Goal: Task Accomplishment & Management: Manage account settings

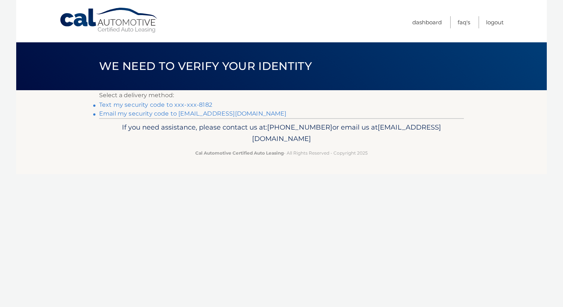
click at [182, 105] on link "Text my security code to xxx-xxx-8182" at bounding box center [155, 104] width 113 height 7
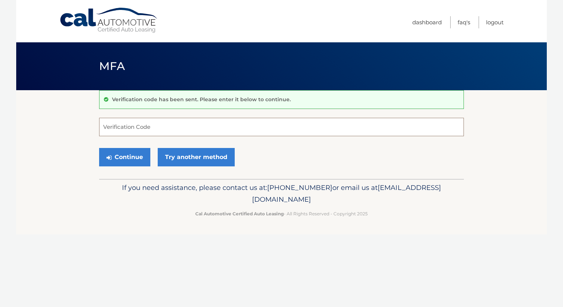
click at [112, 125] on input "Verification Code" at bounding box center [281, 127] width 365 height 18
type input "121404"
click at [138, 154] on button "Continue" at bounding box center [124, 157] width 51 height 18
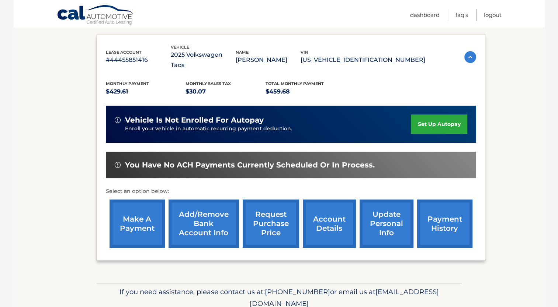
scroll to position [120, 0]
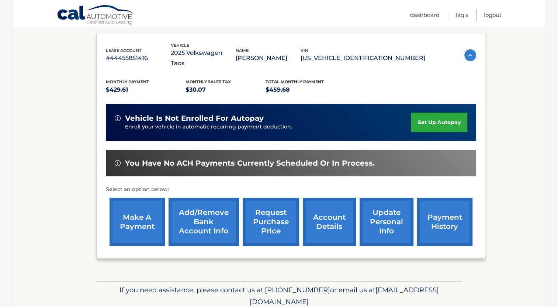
click at [332, 212] on link "account details" at bounding box center [329, 222] width 53 height 48
